Goal: Task Accomplishment & Management: Manage account settings

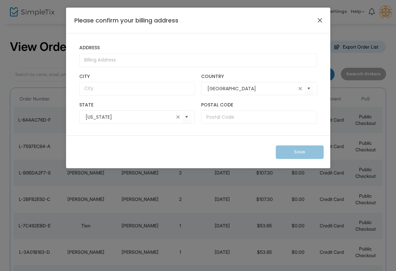
click at [319, 19] on button "Close" at bounding box center [320, 20] width 9 height 9
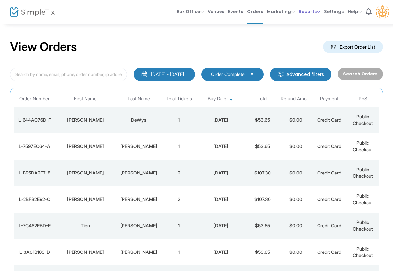
click at [308, 11] on span "Reports" at bounding box center [308, 11] width 21 height 6
click at [253, 10] on span "Orders" at bounding box center [255, 11] width 16 height 17
click at [105, 114] on td "[PERSON_NAME]" at bounding box center [85, 120] width 60 height 26
